Goal: Book appointment/travel/reservation

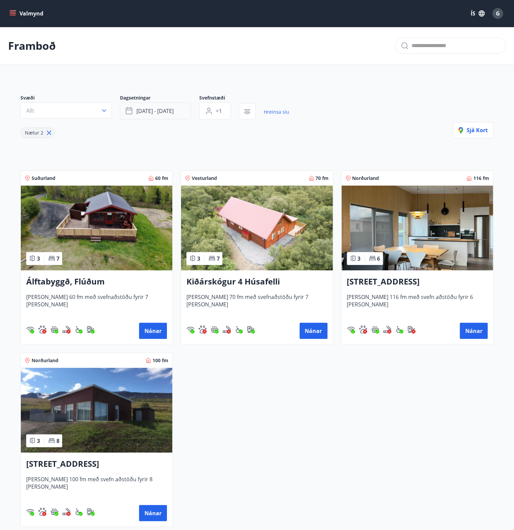
click at [145, 108] on span "[DATE] - [DATE]" at bounding box center [154, 110] width 37 height 7
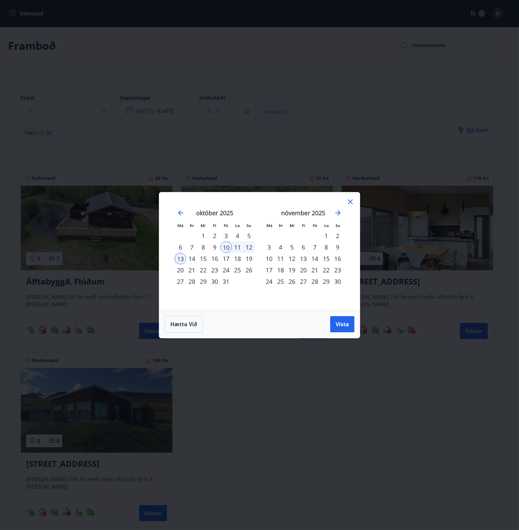
click at [228, 257] on div "17" at bounding box center [226, 258] width 11 height 11
click at [180, 270] on div "20" at bounding box center [180, 269] width 11 height 11
click at [342, 321] on span "Vista" at bounding box center [342, 323] width 13 height 7
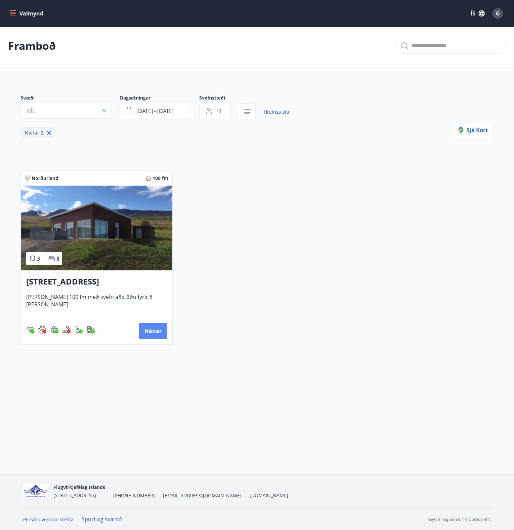
click at [153, 332] on button "Nánar" at bounding box center [153, 331] width 28 height 16
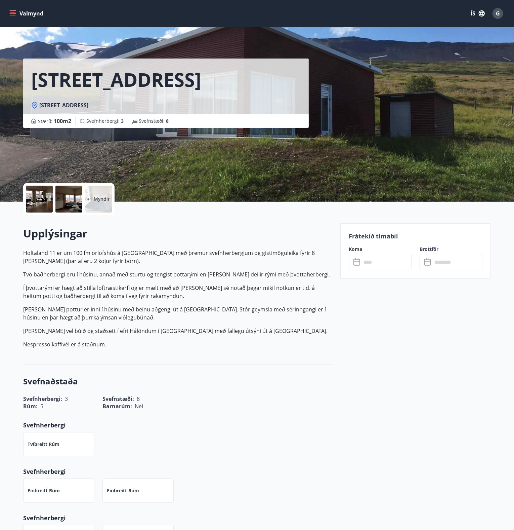
click at [371, 266] on input "text" at bounding box center [387, 262] width 50 height 16
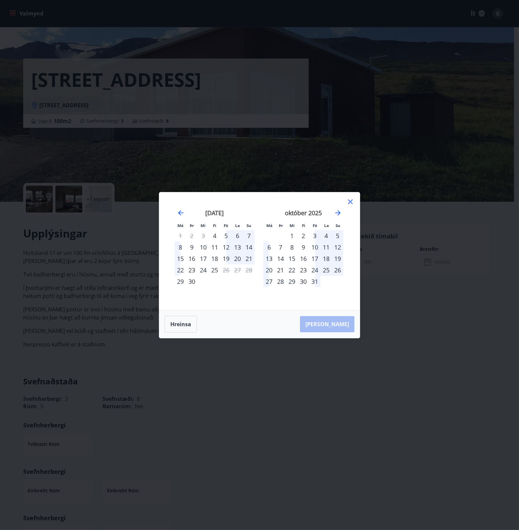
click at [314, 262] on div "17" at bounding box center [314, 258] width 11 height 11
click at [269, 271] on div "20" at bounding box center [269, 269] width 11 height 11
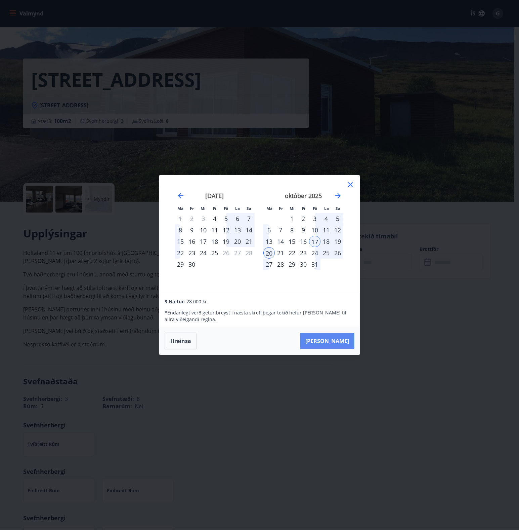
click at [337, 339] on button "[PERSON_NAME]" at bounding box center [327, 341] width 54 height 16
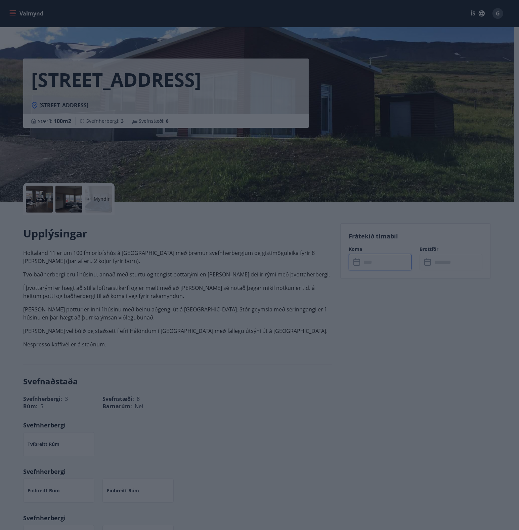
type input "******"
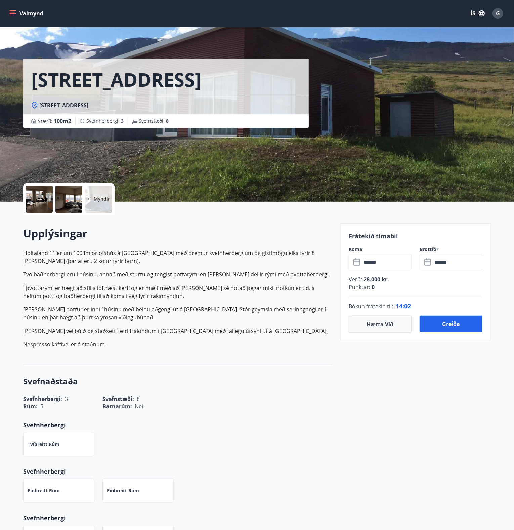
click at [265, 369] on div "Svefnaðstaða Svefnherbergi : 3 Svefnstæði : 8 Rúm : 5 Barnarúm : Nei Svefnherbe…" at bounding box center [177, 462] width 309 height 195
click at [43, 204] on div at bounding box center [39, 199] width 27 height 27
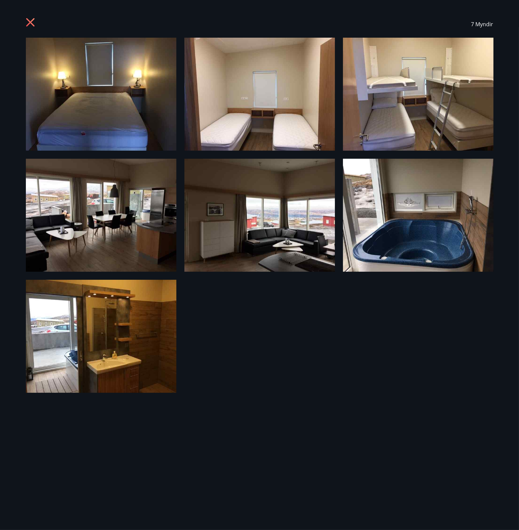
click at [301, 217] on img at bounding box center [260, 215] width 151 height 113
click at [30, 21] on icon at bounding box center [31, 23] width 11 height 11
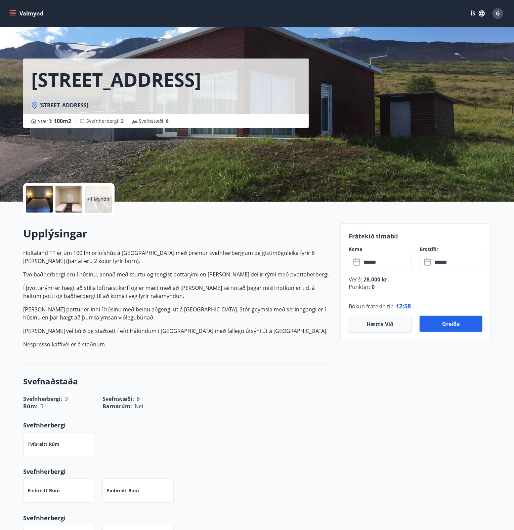
click at [386, 319] on button "Hætta við" at bounding box center [380, 324] width 63 height 17
click at [35, 10] on button "Valmynd" at bounding box center [27, 13] width 38 height 12
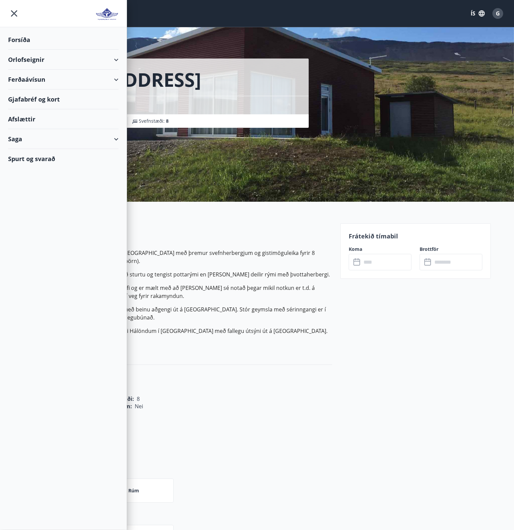
click at [29, 42] on div "Forsíða" at bounding box center [63, 40] width 111 height 20
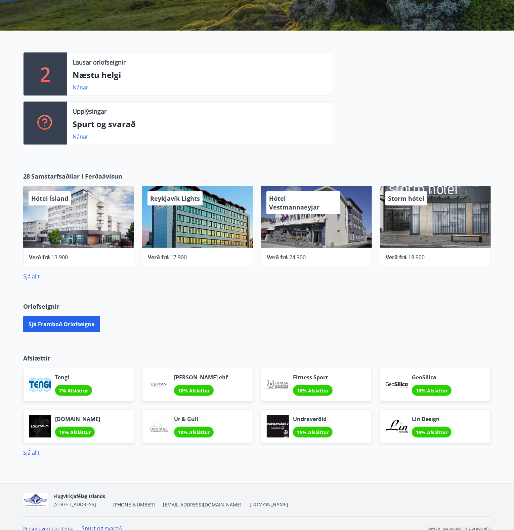
scroll to position [131, 0]
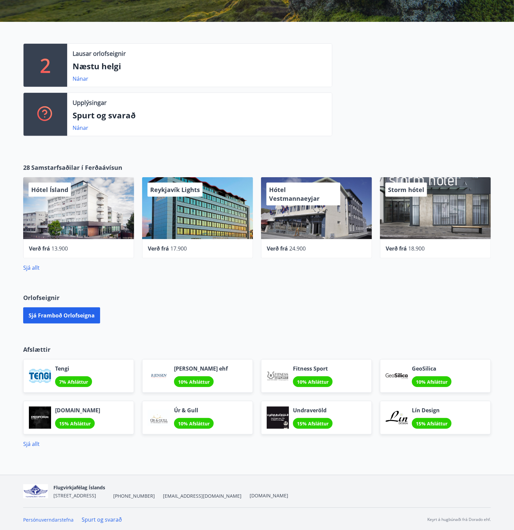
click at [309, 379] on span "10% Afsláttur" at bounding box center [313, 382] width 32 height 6
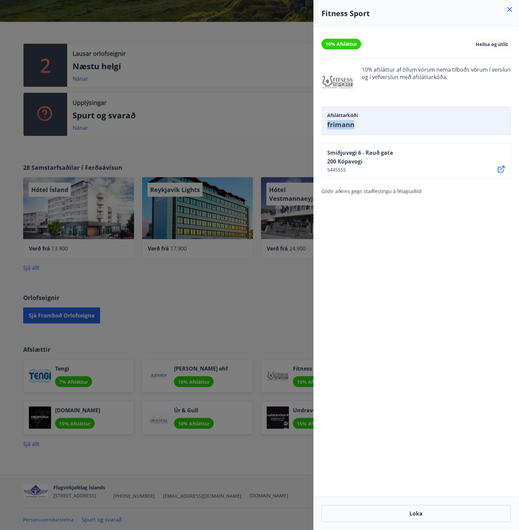
drag, startPoint x: 358, startPoint y: 127, endPoint x: 328, endPoint y: 124, distance: 29.7
click at [328, 124] on span "frimann" at bounding box center [416, 124] width 178 height 9
click at [368, 129] on span "frimann" at bounding box center [416, 124] width 178 height 9
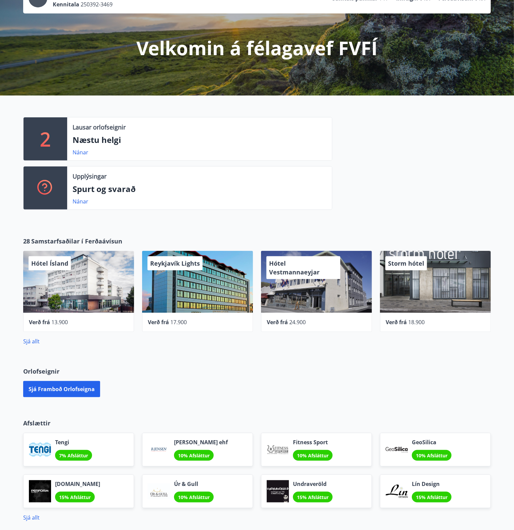
scroll to position [0, 0]
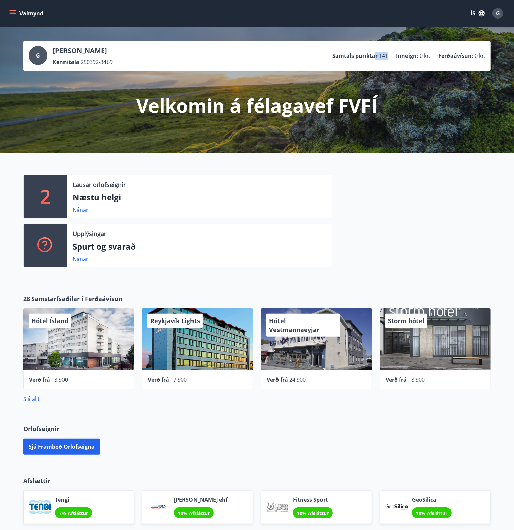
drag, startPoint x: 391, startPoint y: 57, endPoint x: 375, endPoint y: 57, distance: 15.8
click at [375, 57] on ul "Samtals punktar 141 Inneign : 0 kr. Ferðaávísun : 0 kr." at bounding box center [408, 55] width 153 height 13
click at [402, 242] on div at bounding box center [411, 223] width 159 height 98
drag, startPoint x: 380, startPoint y: 55, endPoint x: 388, endPoint y: 55, distance: 8.4
click at [388, 55] on span "141" at bounding box center [383, 55] width 9 height 7
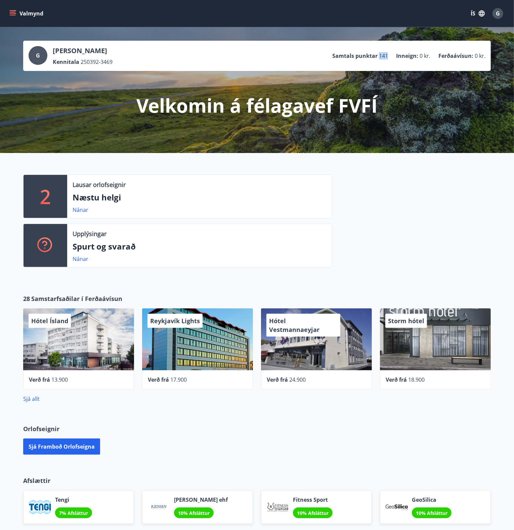
click at [388, 55] on span "141" at bounding box center [383, 55] width 9 height 7
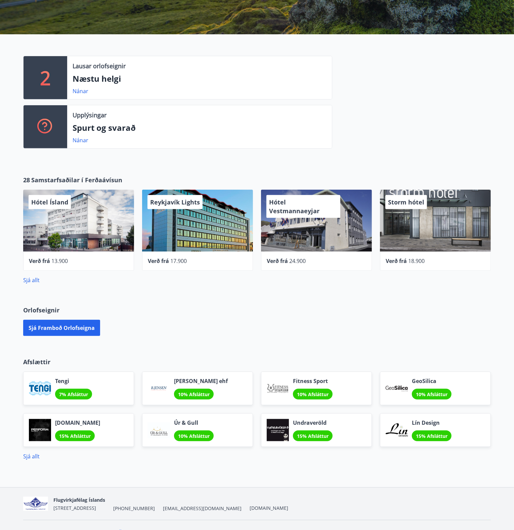
scroll to position [131, 0]
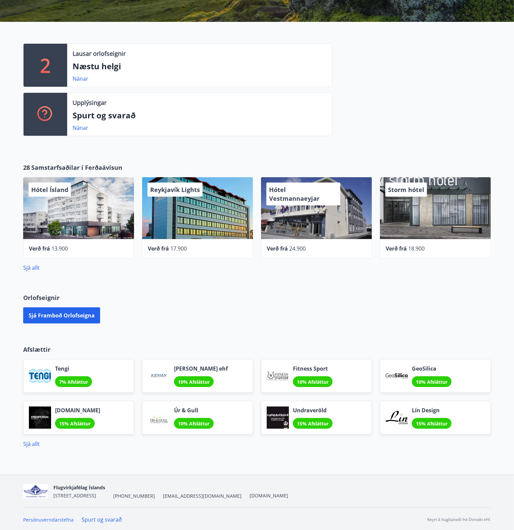
click at [333, 416] on div "Undraveröld 15% Afsláttur" at bounding box center [313, 417] width 40 height 22
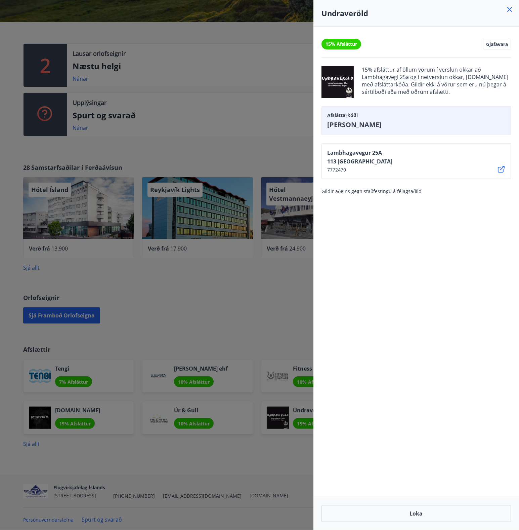
click at [124, 75] on div at bounding box center [259, 265] width 519 height 530
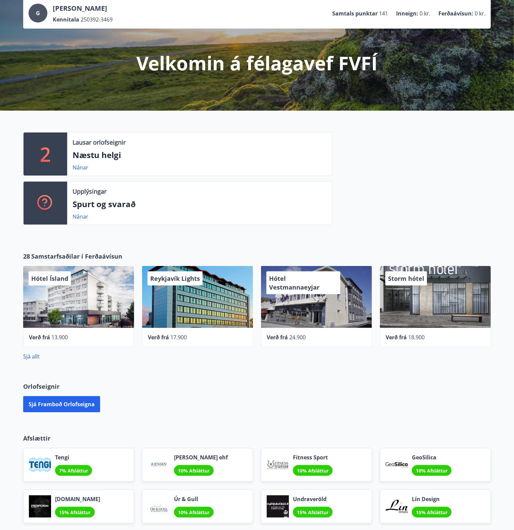
scroll to position [0, 0]
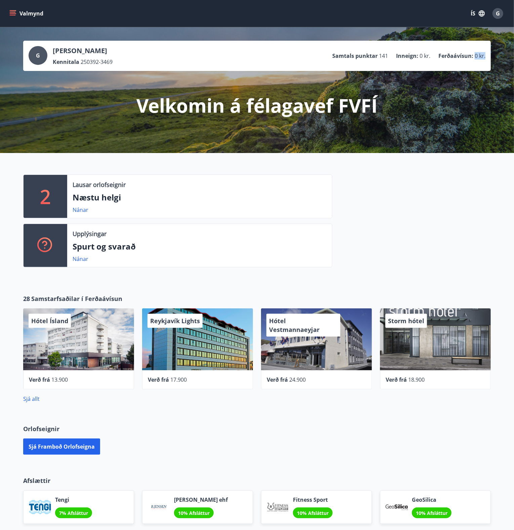
drag, startPoint x: 477, startPoint y: 56, endPoint x: 490, endPoint y: 57, distance: 12.5
click at [490, 57] on div "G [PERSON_NAME] Kennitala 250392-3469 Samtals punktar 141 Inneign : 0 kr. Ferða…" at bounding box center [257, 56] width 468 height 30
click at [487, 64] on div "G [PERSON_NAME] Kennitala 250392-3469 Samtals punktar 141 Inneign : 0 kr. Ferða…" at bounding box center [257, 56] width 468 height 30
click at [27, 11] on button "Valmynd" at bounding box center [27, 13] width 38 height 12
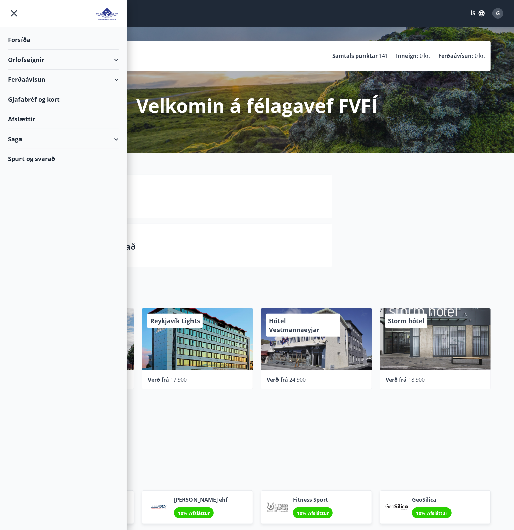
click at [335, 180] on div at bounding box center [411, 223] width 159 height 98
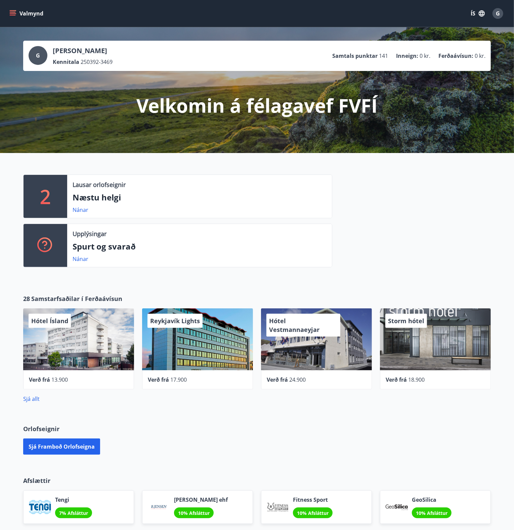
click at [30, 12] on button "Valmynd" at bounding box center [27, 13] width 38 height 12
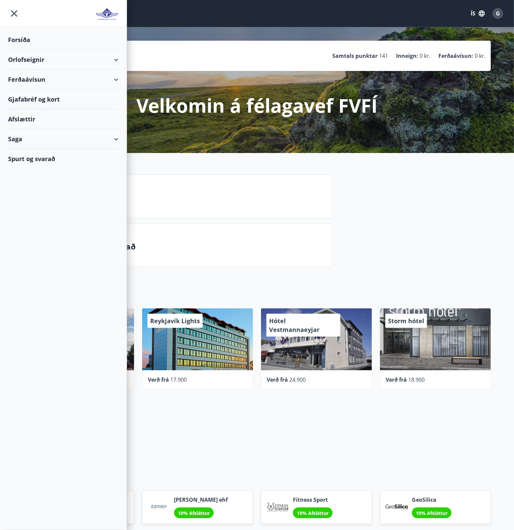
click at [76, 136] on div "Saga" at bounding box center [63, 139] width 111 height 20
click at [88, 136] on div "Saga" at bounding box center [63, 139] width 111 height 20
click at [374, 191] on div at bounding box center [411, 223] width 159 height 98
